Goal: Navigation & Orientation: Find specific page/section

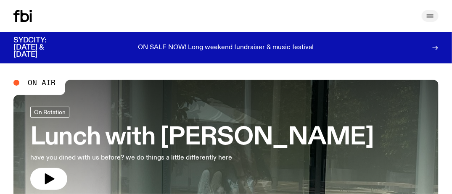
click at [429, 14] on icon "button" at bounding box center [430, 16] width 10 height 10
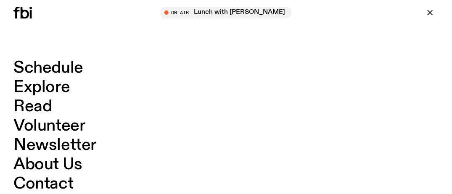
scroll to position [162, 0]
click at [431, 11] on icon "button" at bounding box center [430, 12] width 5 height 5
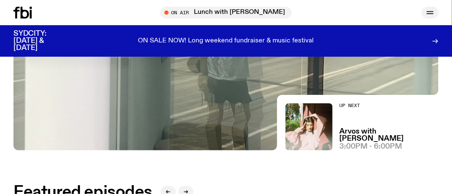
click at [430, 14] on icon "button" at bounding box center [430, 13] width 10 height 10
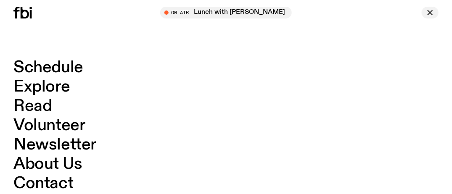
click at [436, 13] on button "button" at bounding box center [430, 13] width 17 height 12
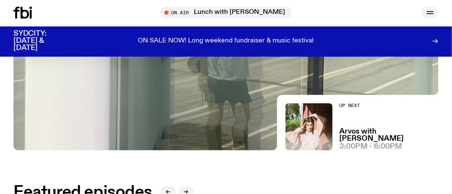
click at [436, 13] on button "button" at bounding box center [430, 13] width 17 height 12
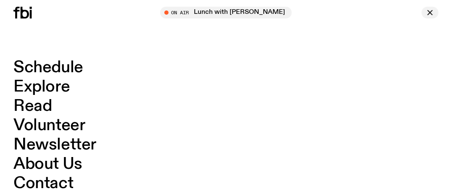
click at [436, 13] on button "button" at bounding box center [430, 13] width 17 height 12
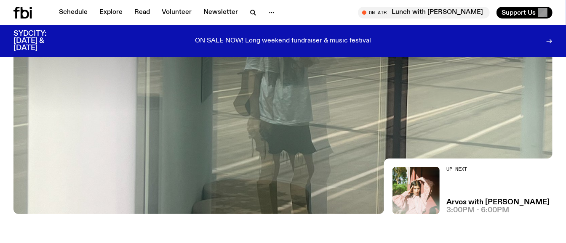
drag, startPoint x: 440, startPoint y: 1, endPoint x: 276, endPoint y: 220, distance: 273.3
click at [266, 11] on icon "button" at bounding box center [271, 13] width 10 height 10
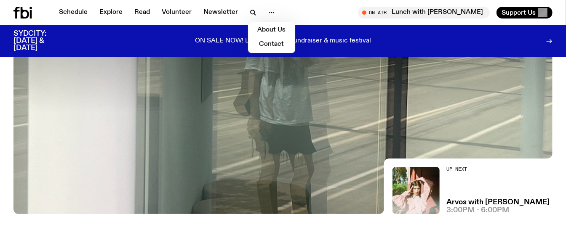
click at [306, 6] on div "Schedule Explore Read Volunteer Newsletter About Us Contact On Air Lunch with […" at bounding box center [283, 12] width 566 height 25
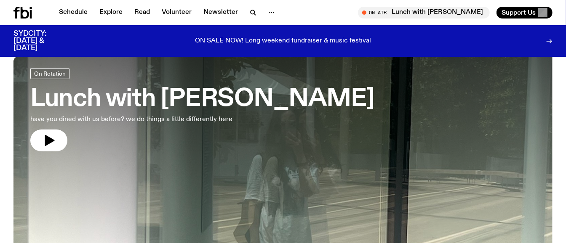
scroll to position [0, 0]
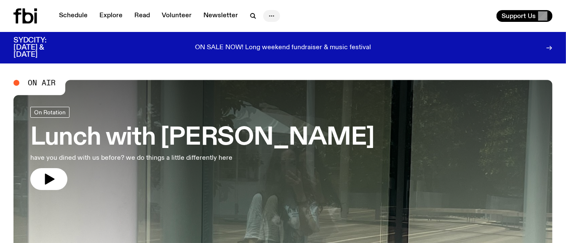
click at [266, 18] on icon "button" at bounding box center [271, 16] width 10 height 10
click at [266, 19] on icon "button" at bounding box center [271, 16] width 10 height 10
click at [229, 13] on link "Newsletter" at bounding box center [220, 16] width 45 height 12
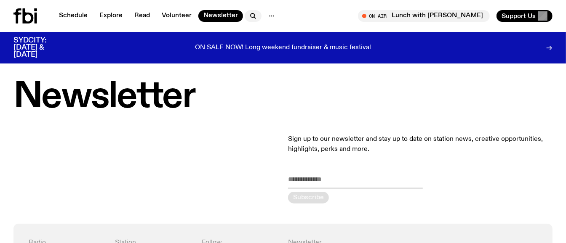
click at [258, 17] on button "button" at bounding box center [253, 16] width 17 height 12
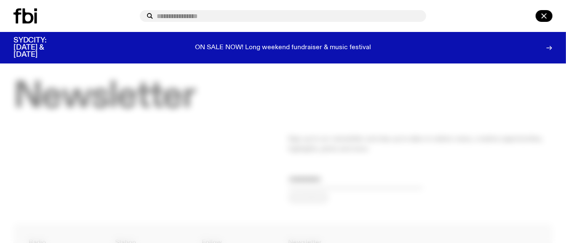
click at [314, 76] on div at bounding box center [283, 121] width 566 height 243
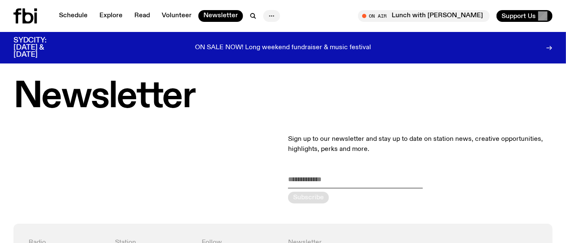
click at [269, 15] on icon "button" at bounding box center [271, 16] width 10 height 10
click at [274, 45] on link "Contact" at bounding box center [271, 48] width 42 height 12
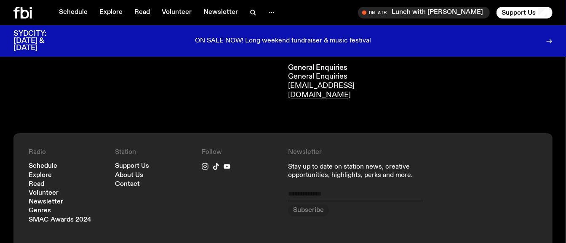
scroll to position [521, 0]
